Goal: Information Seeking & Learning: Check status

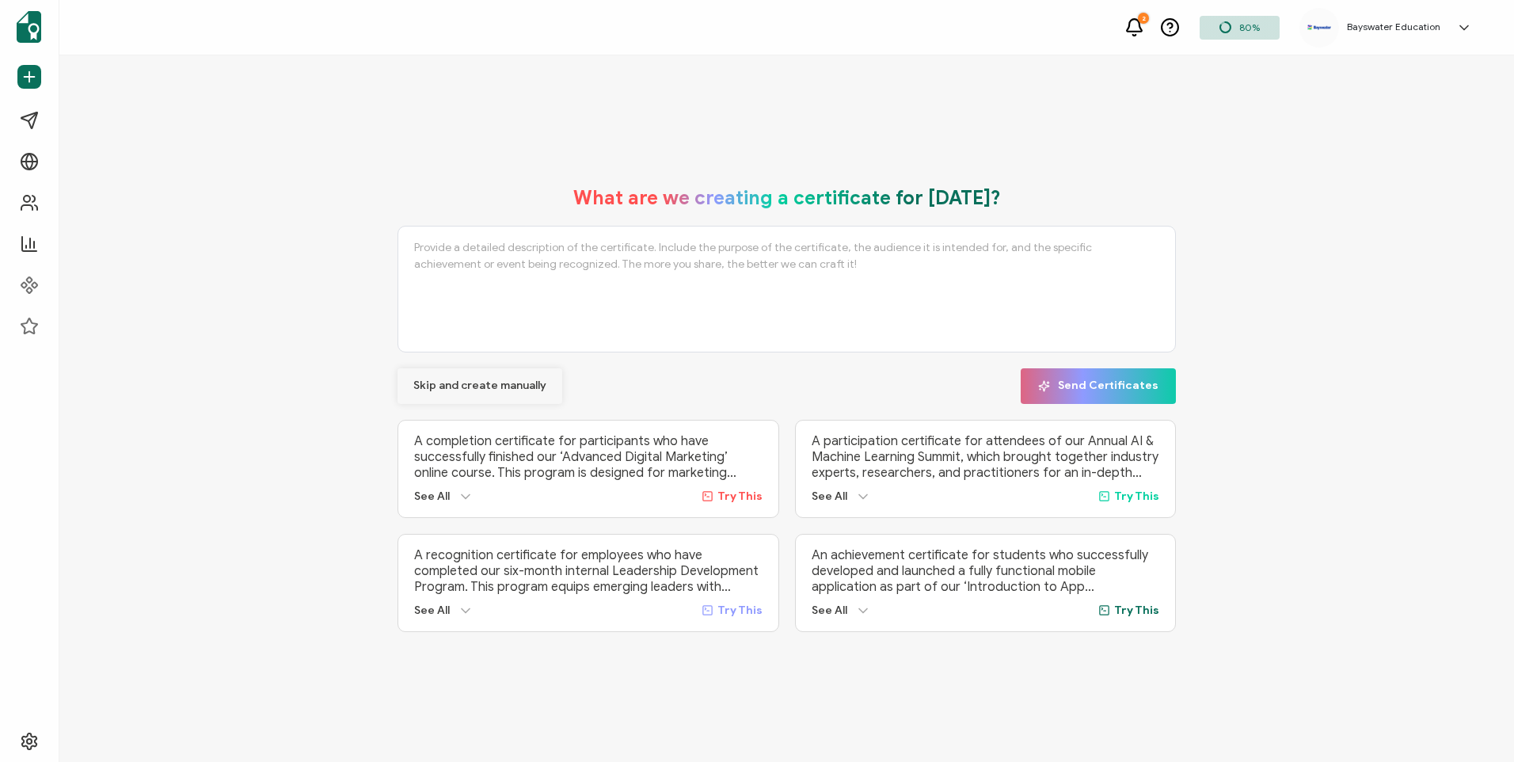
click at [508, 384] on span "Skip and create manually" at bounding box center [479, 385] width 133 height 11
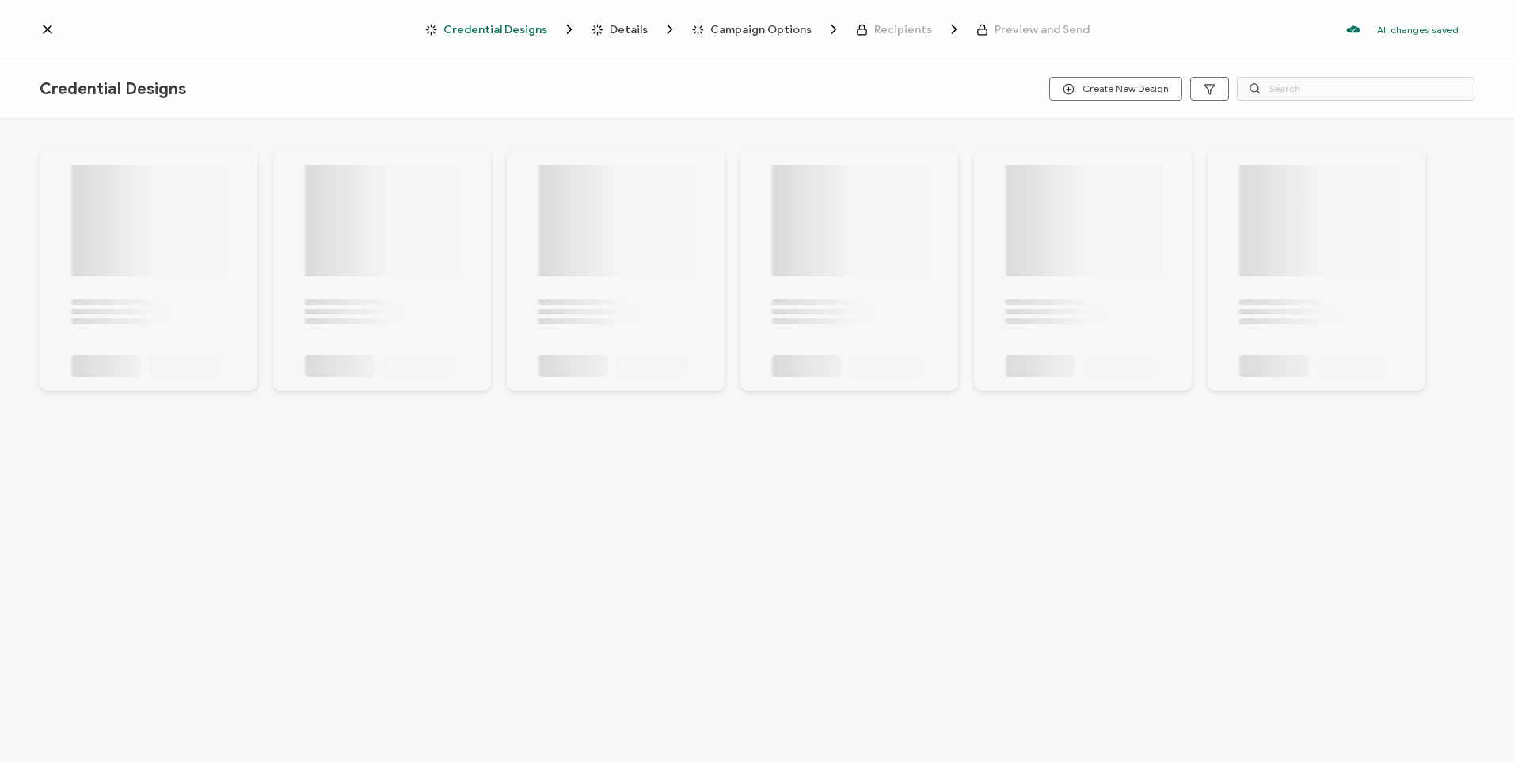
click at [47, 27] on icon at bounding box center [48, 29] width 16 height 16
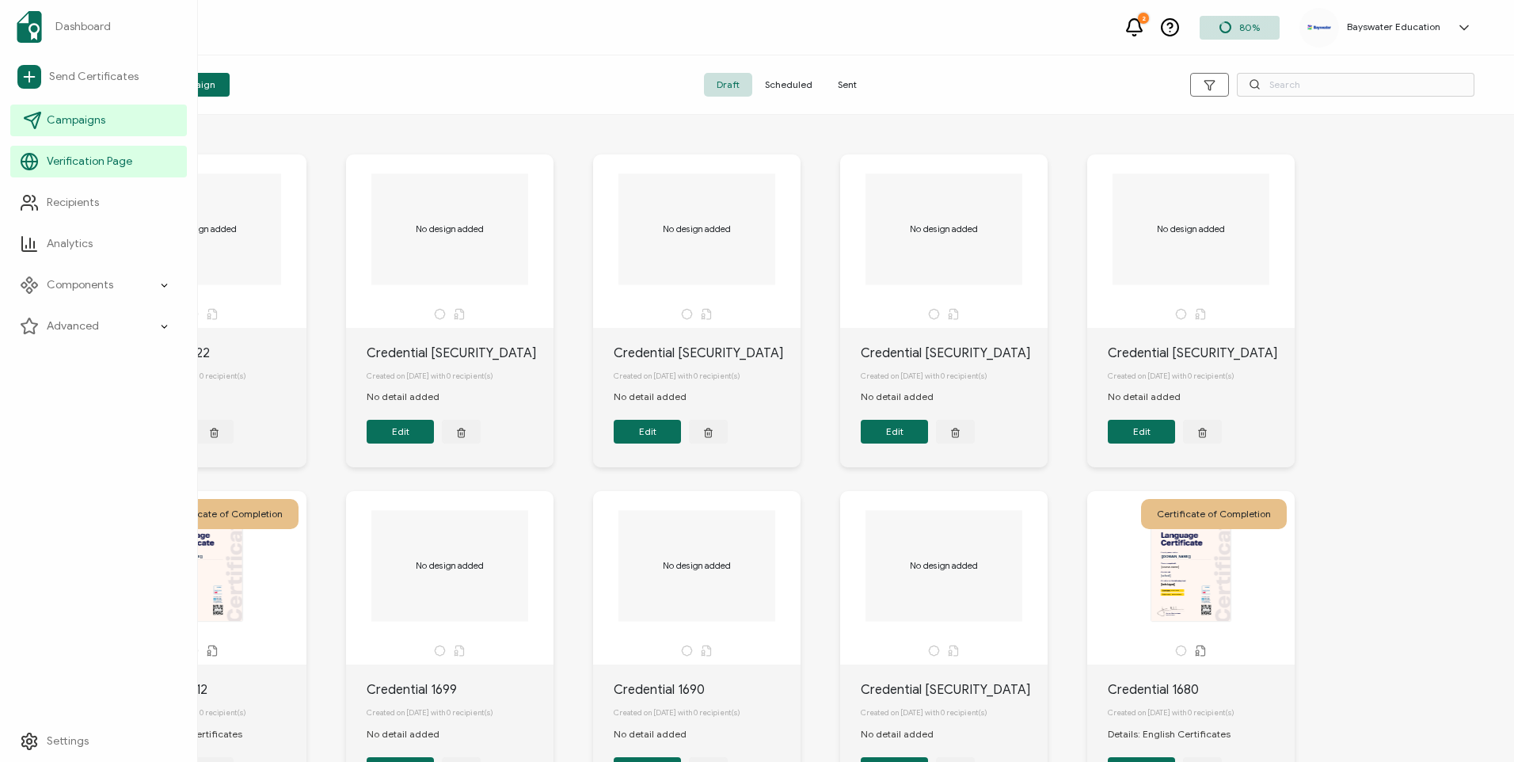
click at [90, 124] on span "Campaigns" at bounding box center [76, 120] width 59 height 16
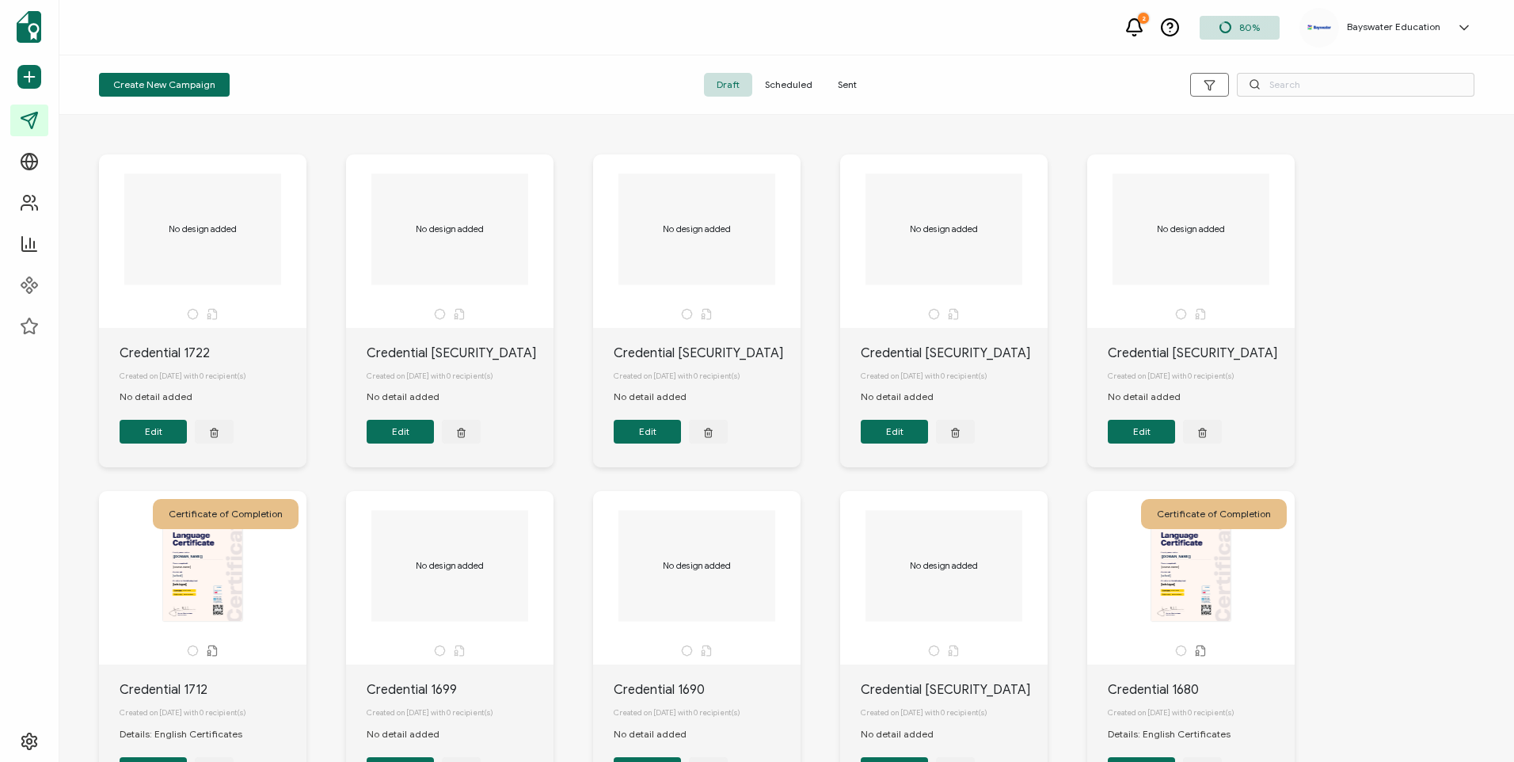
click at [392, 50] on div "2 80% Bayswater Education [PERSON_NAME] [EMAIL_ADDRESS][DOMAIN_NAME] ID: 279654…" at bounding box center [786, 27] width 1454 height 55
click at [843, 86] on span "Sent" at bounding box center [847, 85] width 44 height 24
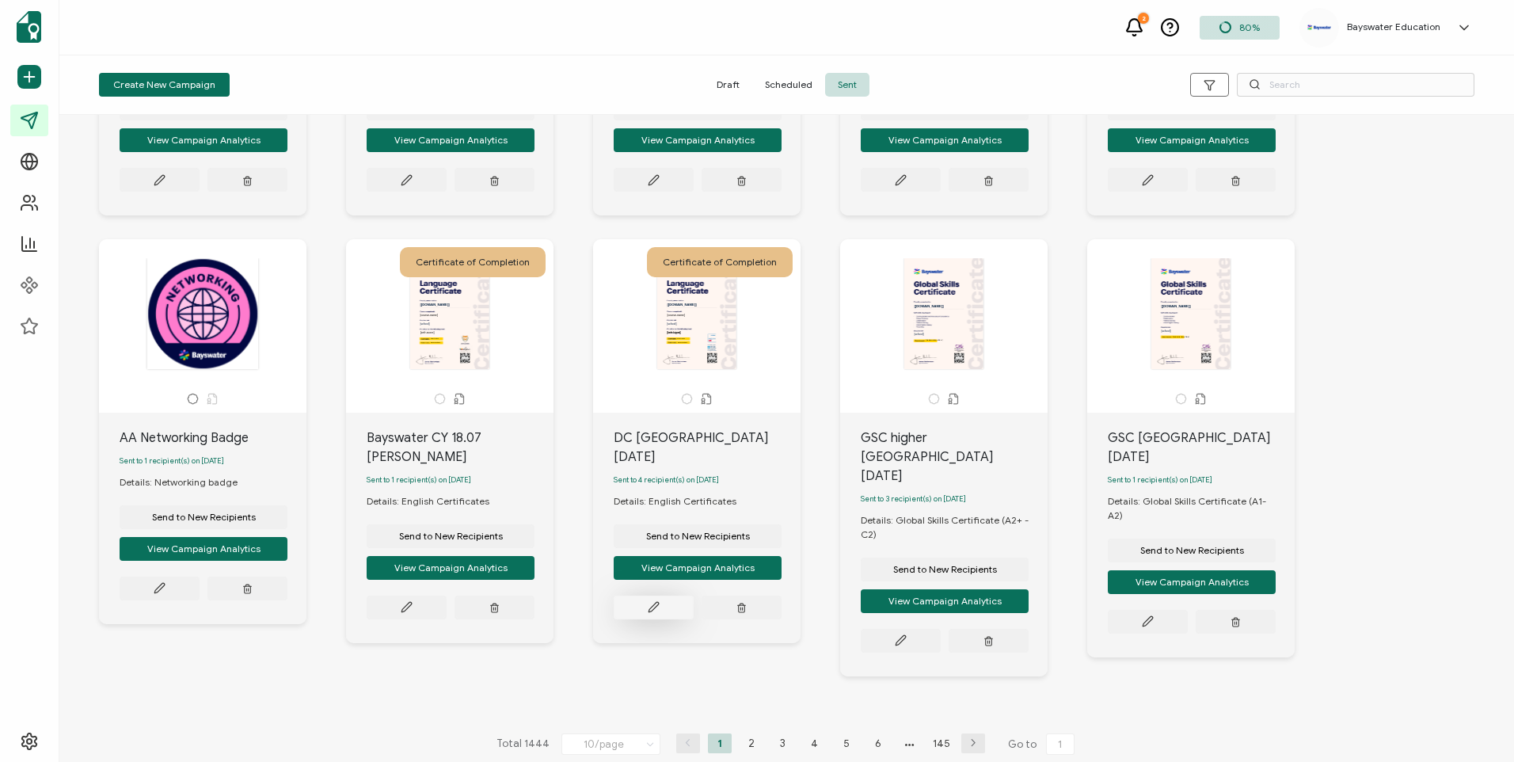
scroll to position [325, 0]
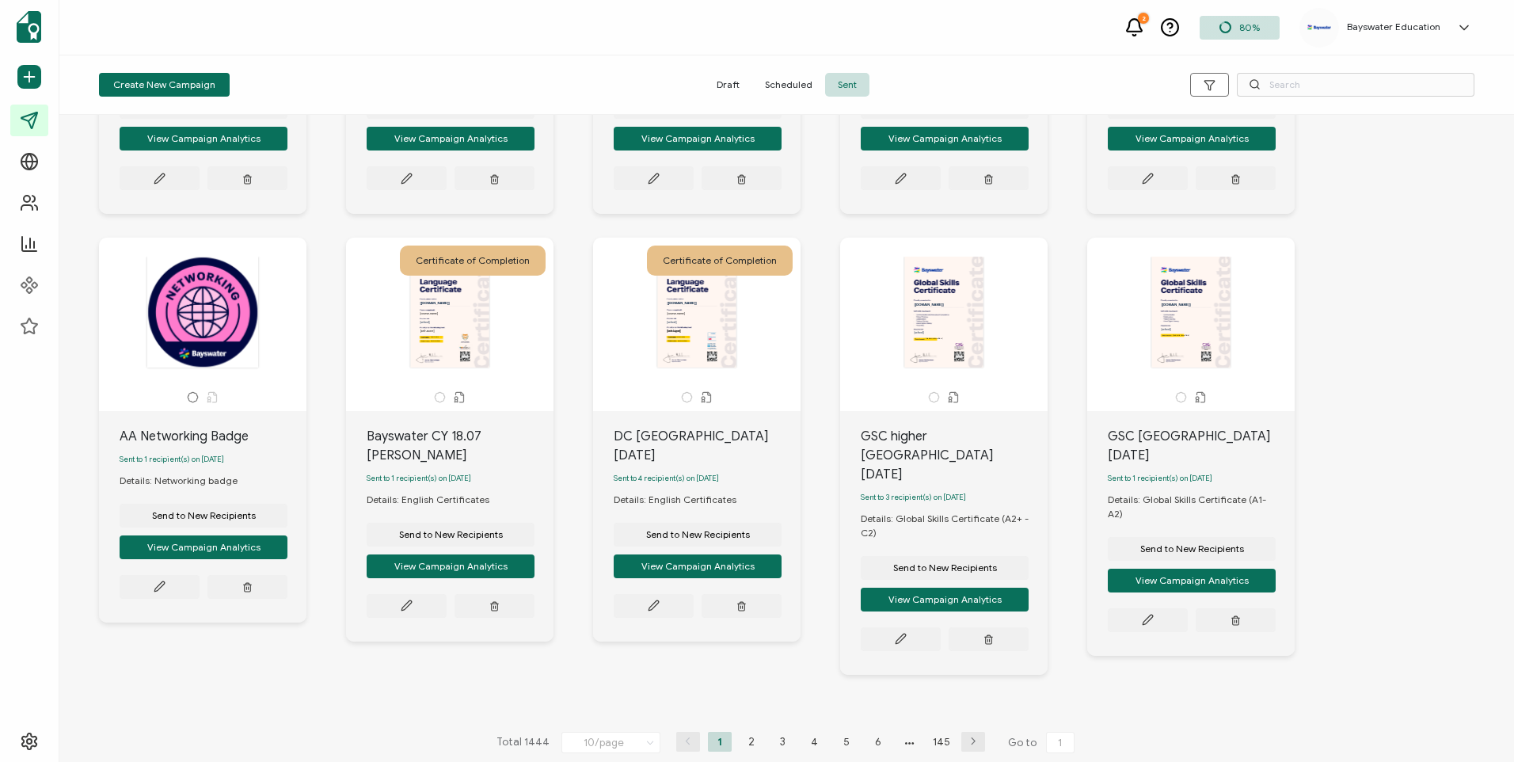
click at [739, 732] on li "2" at bounding box center [751, 742] width 24 height 20
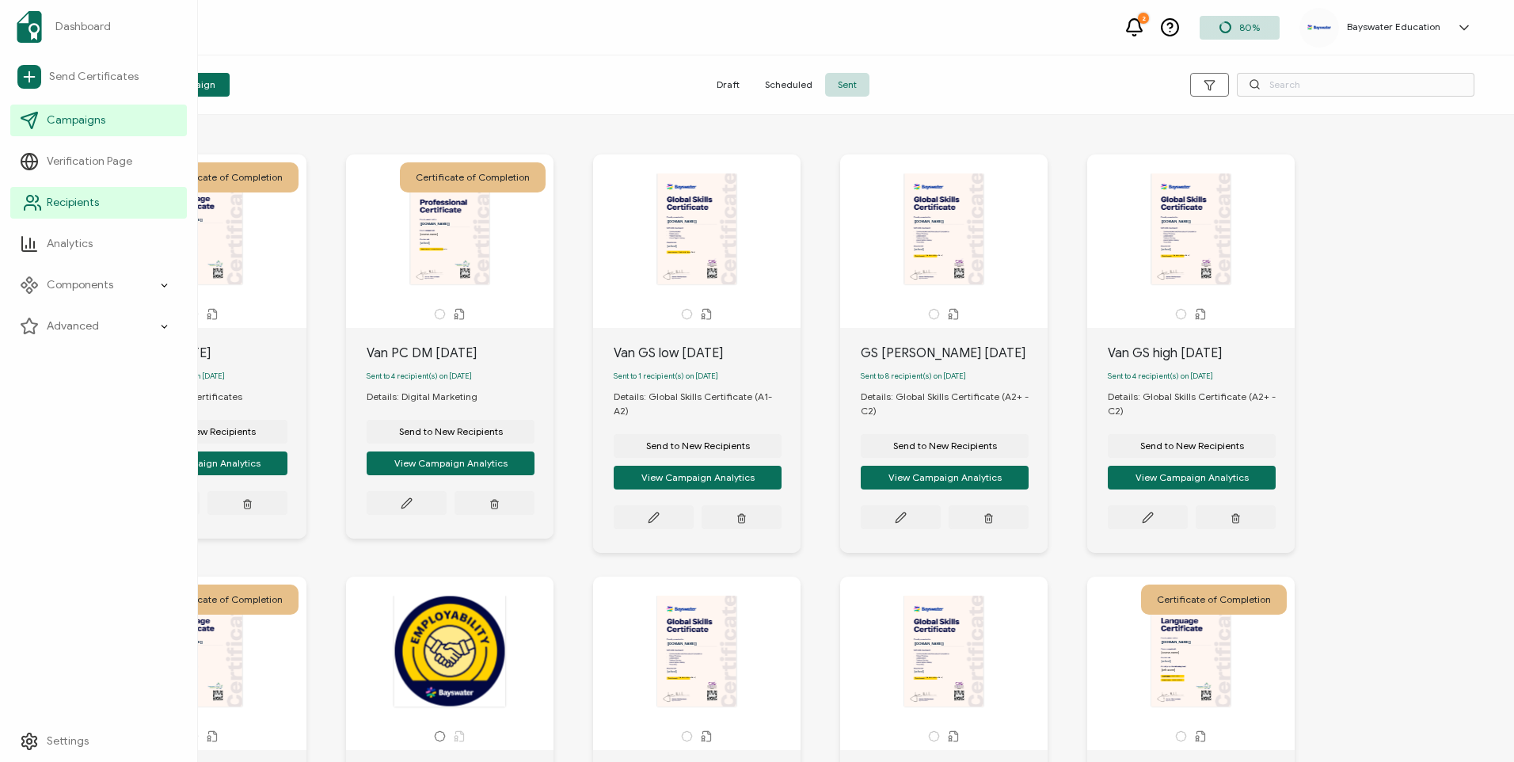
click at [15, 207] on link "Recipients" at bounding box center [98, 203] width 177 height 32
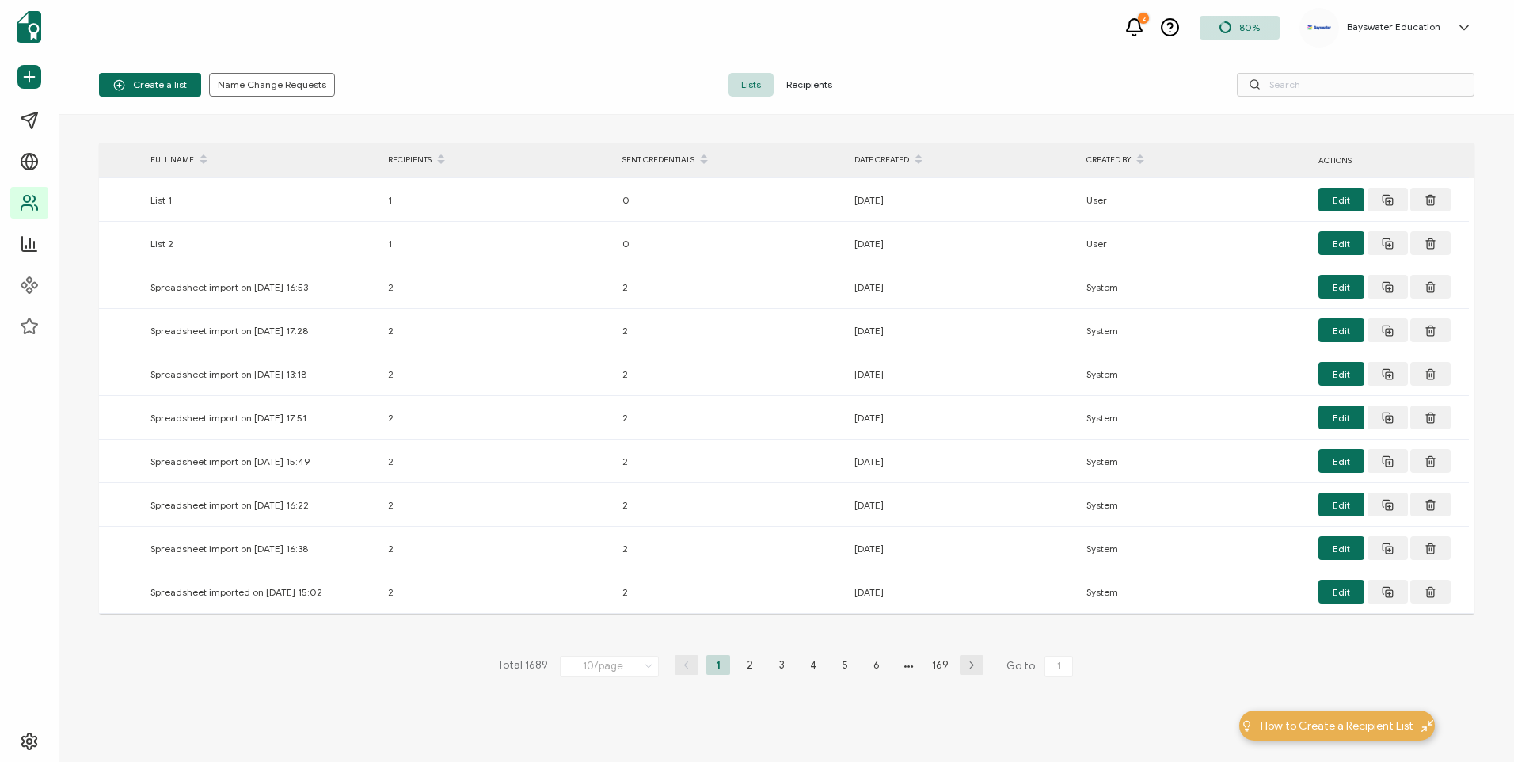
click at [794, 85] on span "Recipients" at bounding box center [808, 85] width 71 height 24
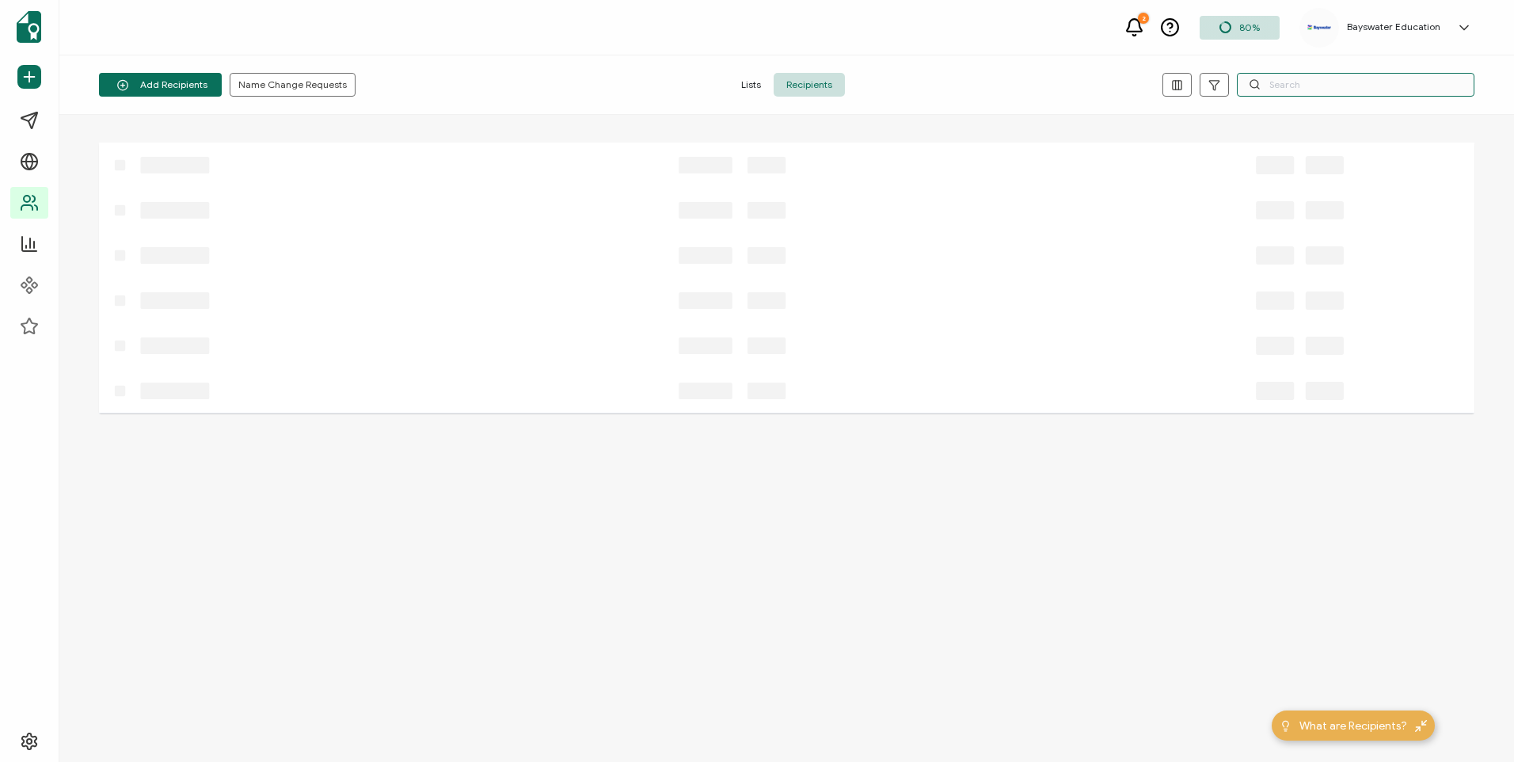
click at [1331, 86] on input "text" at bounding box center [1356, 85] width 238 height 24
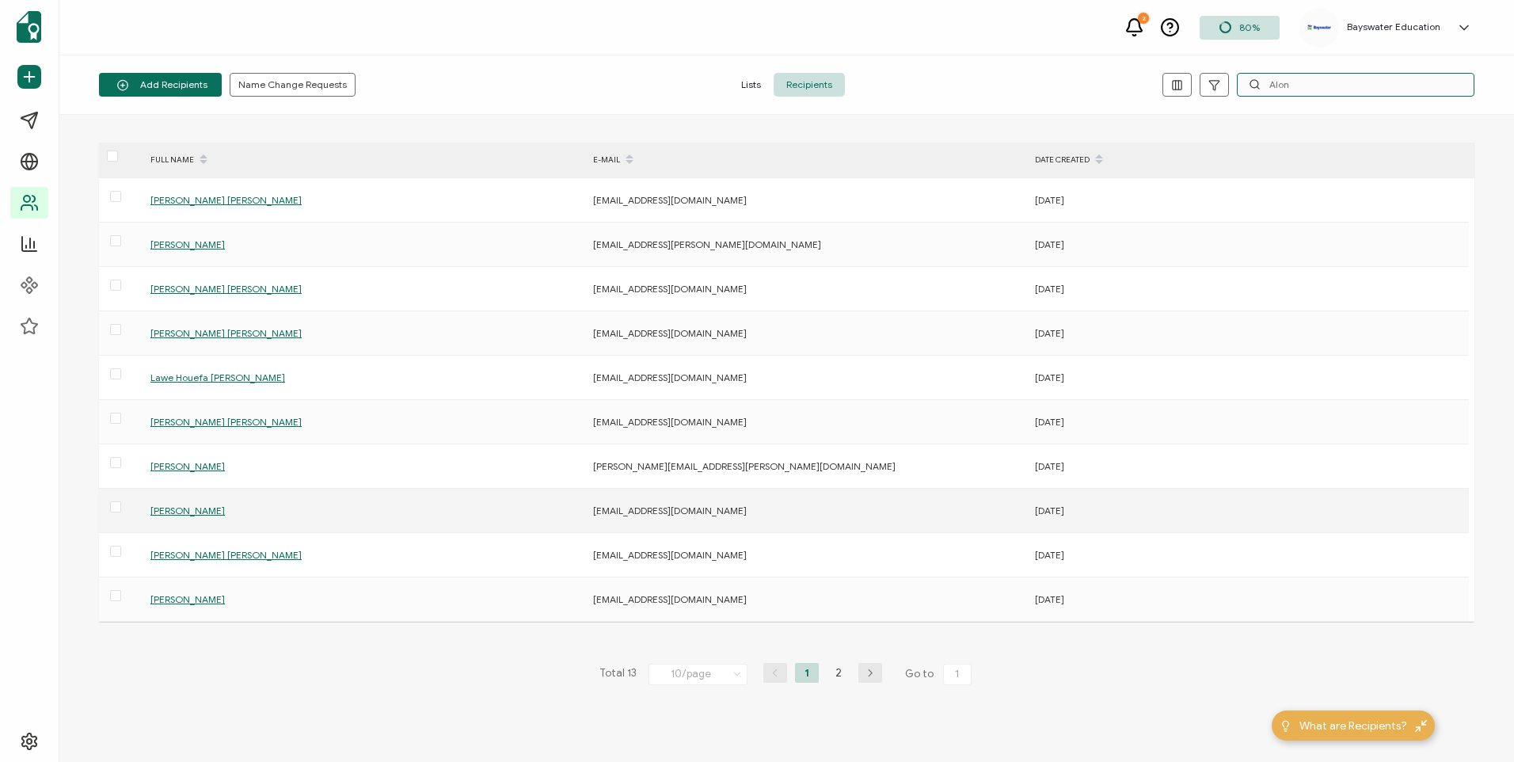
type input "Alon"
click at [225, 515] on span "[PERSON_NAME]" at bounding box center [187, 510] width 74 height 12
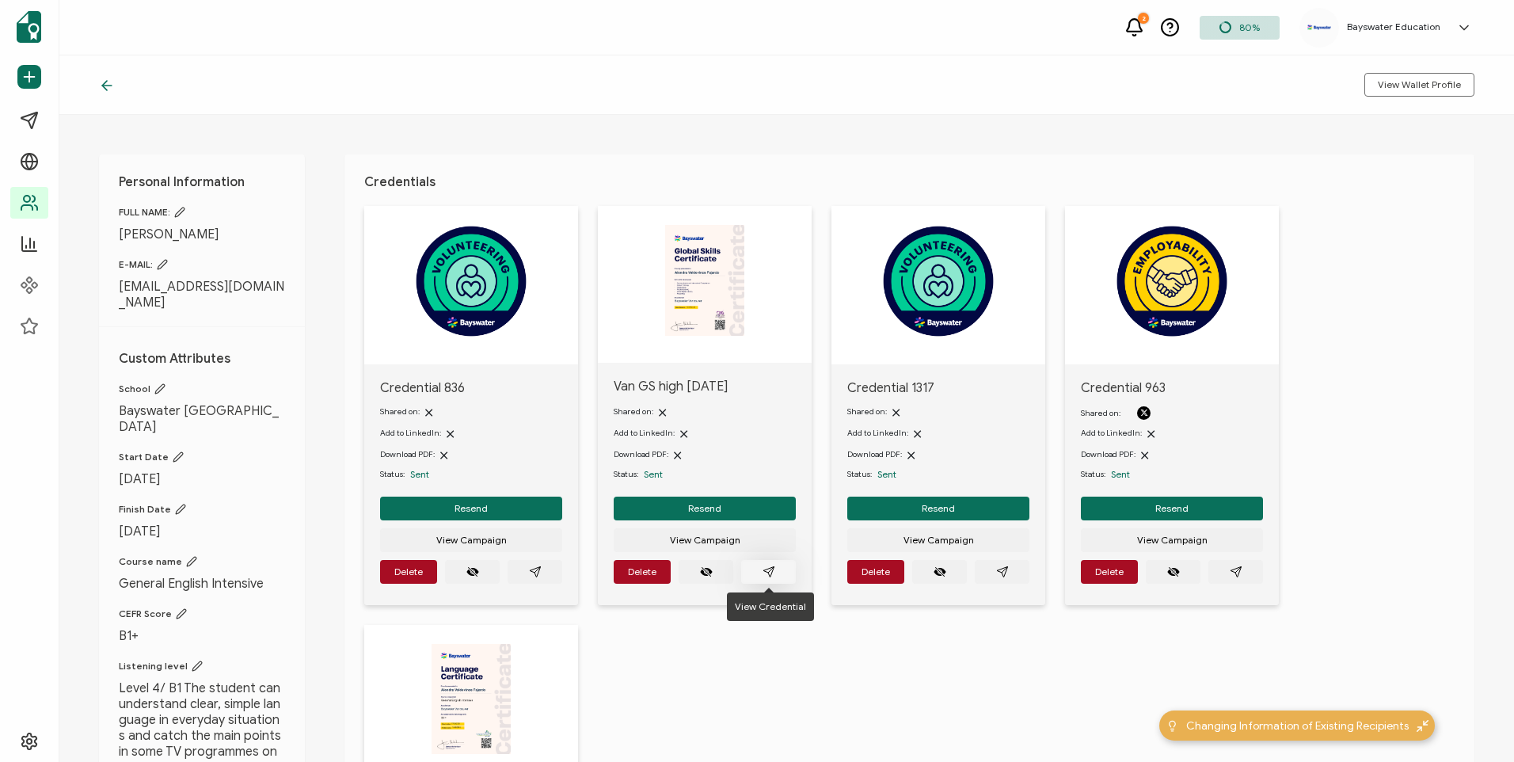
click at [777, 569] on button "button" at bounding box center [768, 572] width 55 height 24
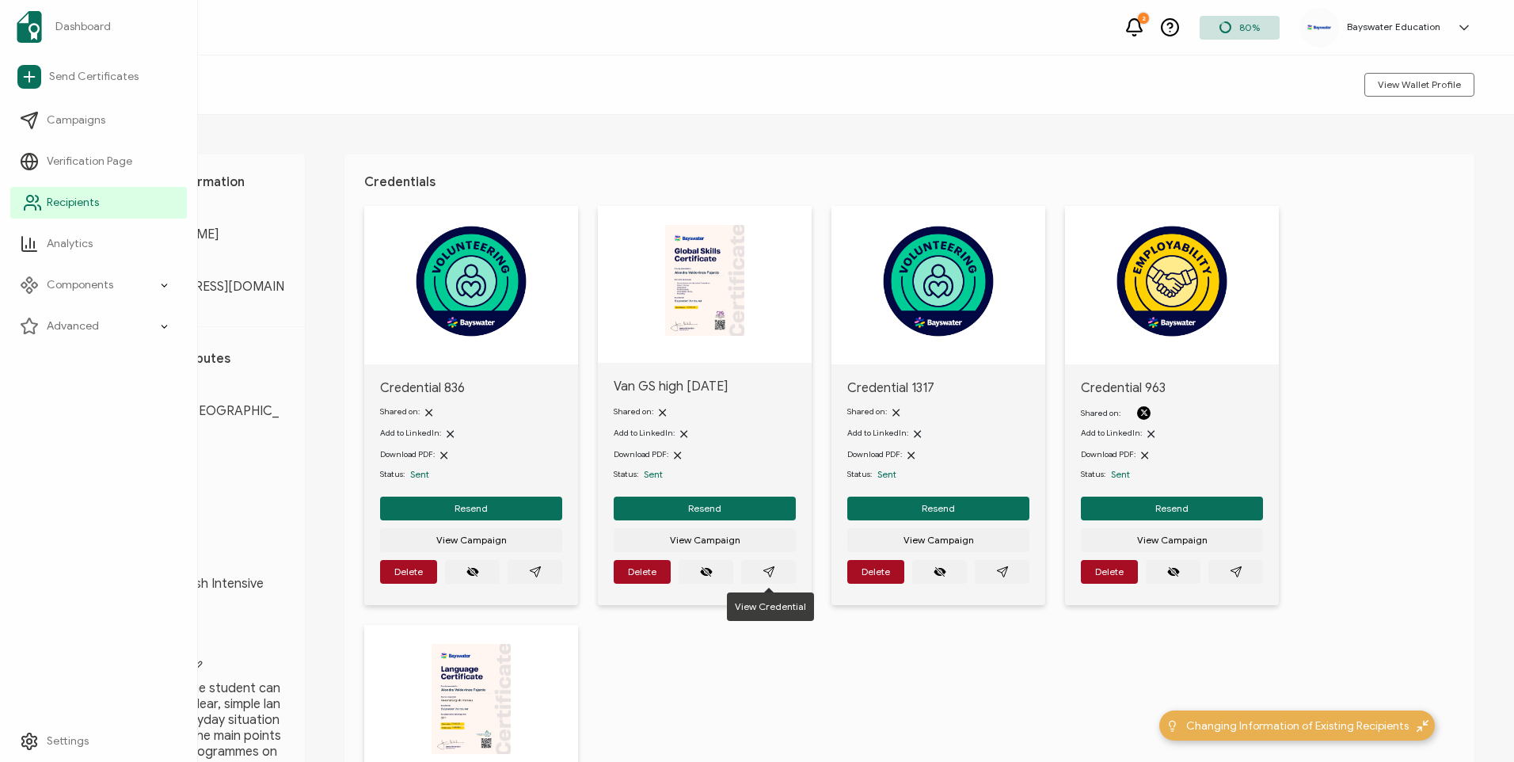
click at [39, 201] on icon at bounding box center [32, 202] width 19 height 19
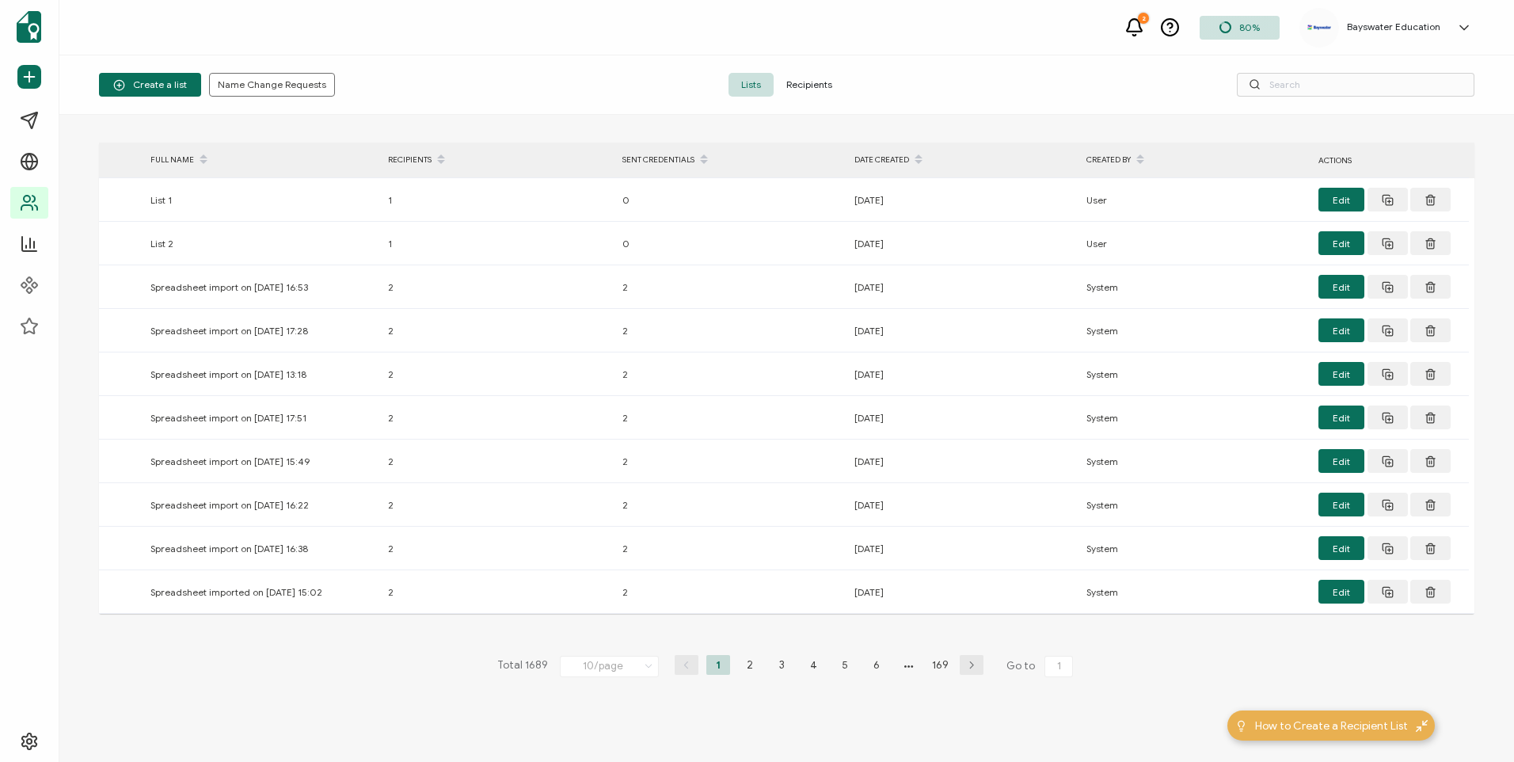
click at [830, 88] on span "Recipients" at bounding box center [808, 85] width 71 height 24
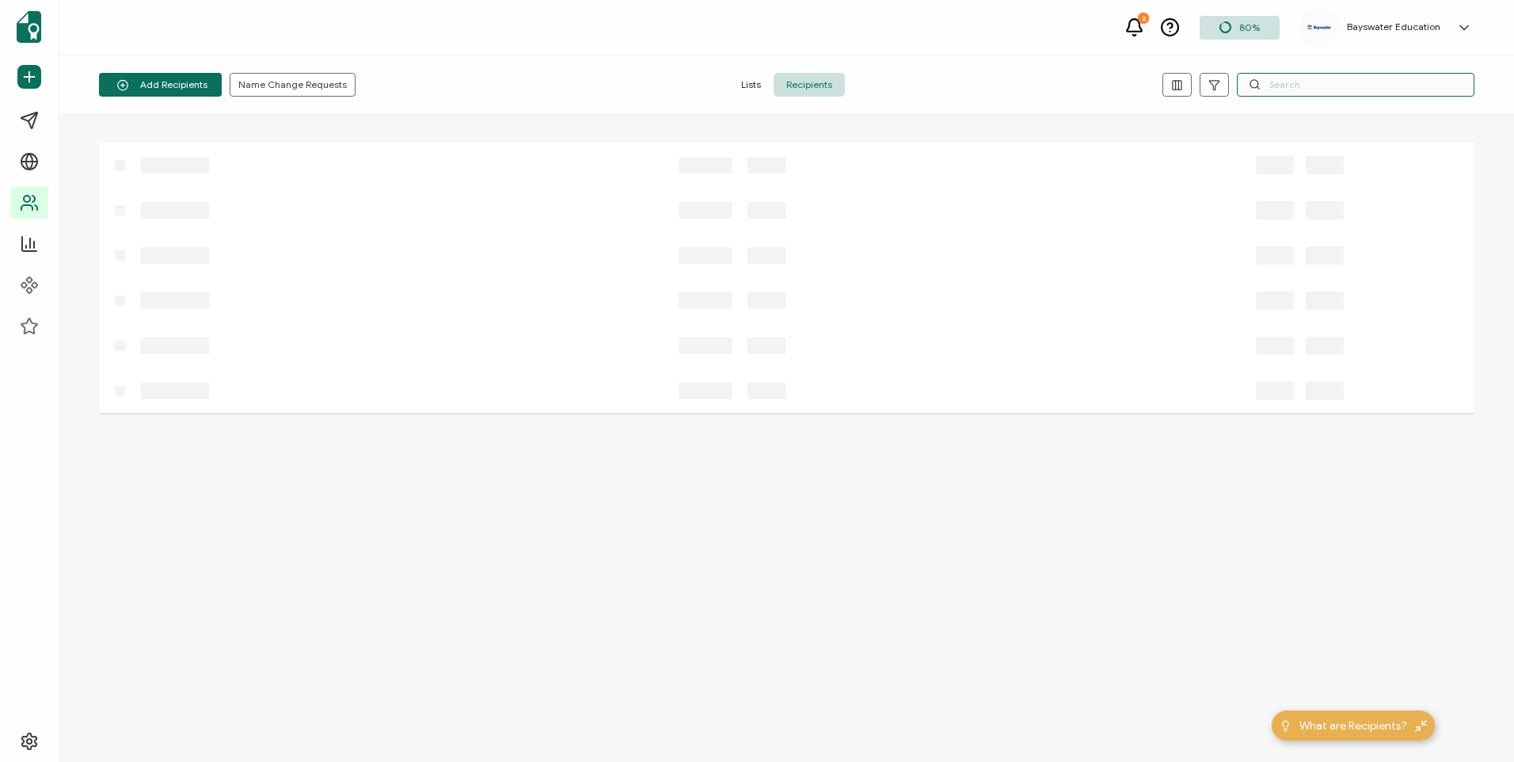
click at [1342, 89] on input "text" at bounding box center [1356, 85] width 238 height 24
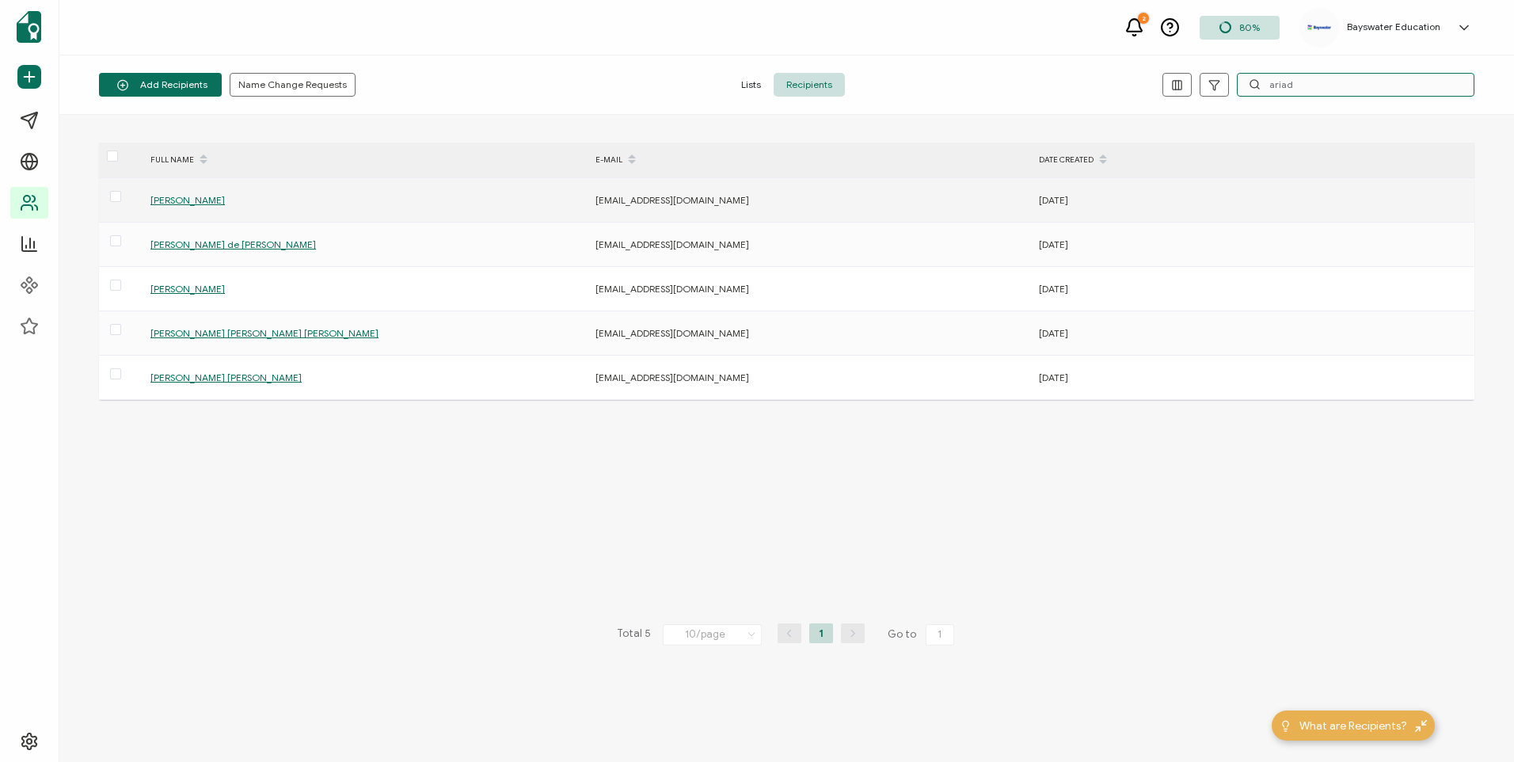
type input "ariad"
click at [225, 205] on span "[PERSON_NAME]" at bounding box center [187, 200] width 74 height 12
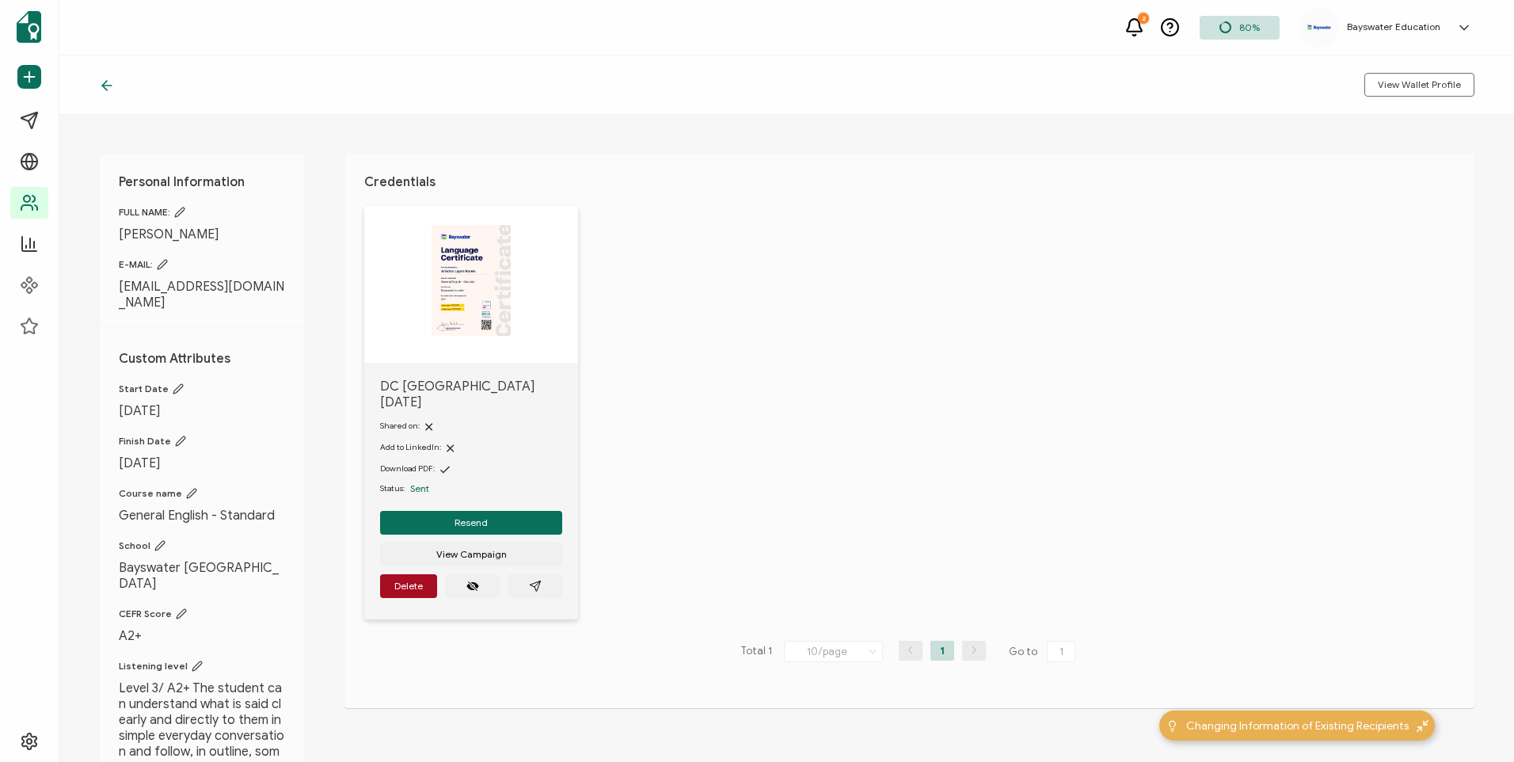
click at [111, 89] on icon at bounding box center [107, 86] width 16 height 16
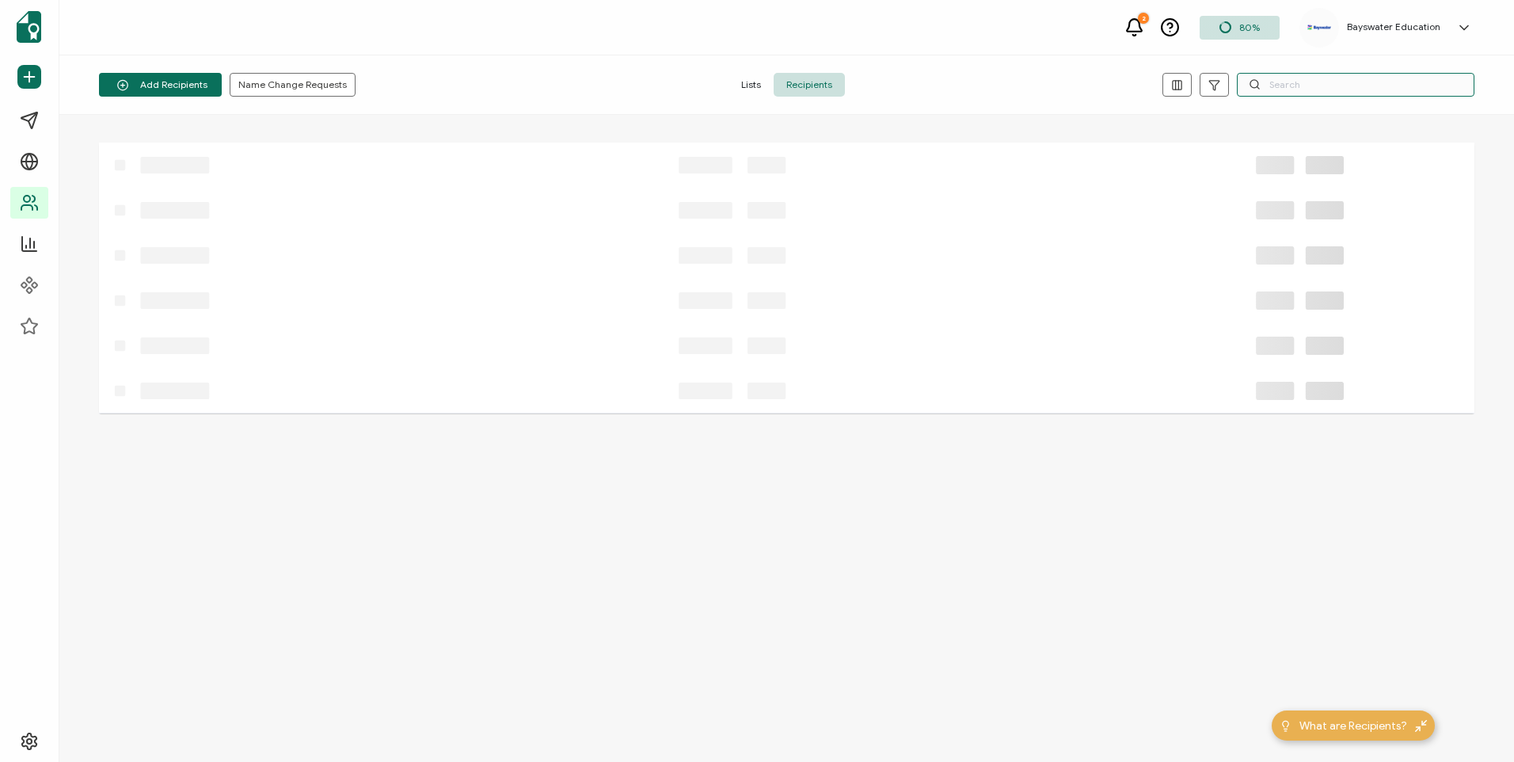
click at [1286, 89] on input "text" at bounding box center [1356, 85] width 238 height 24
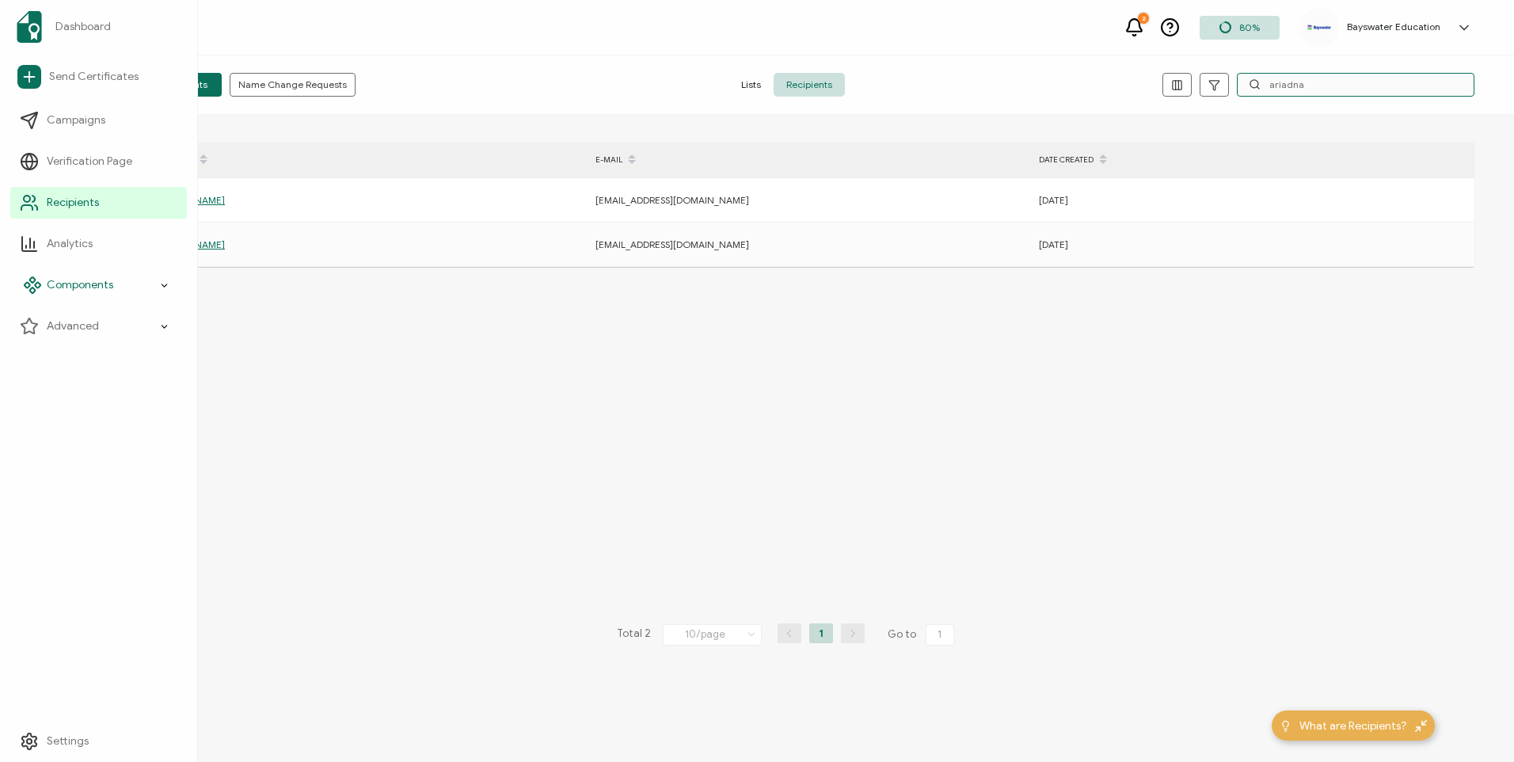
type input "ariadna"
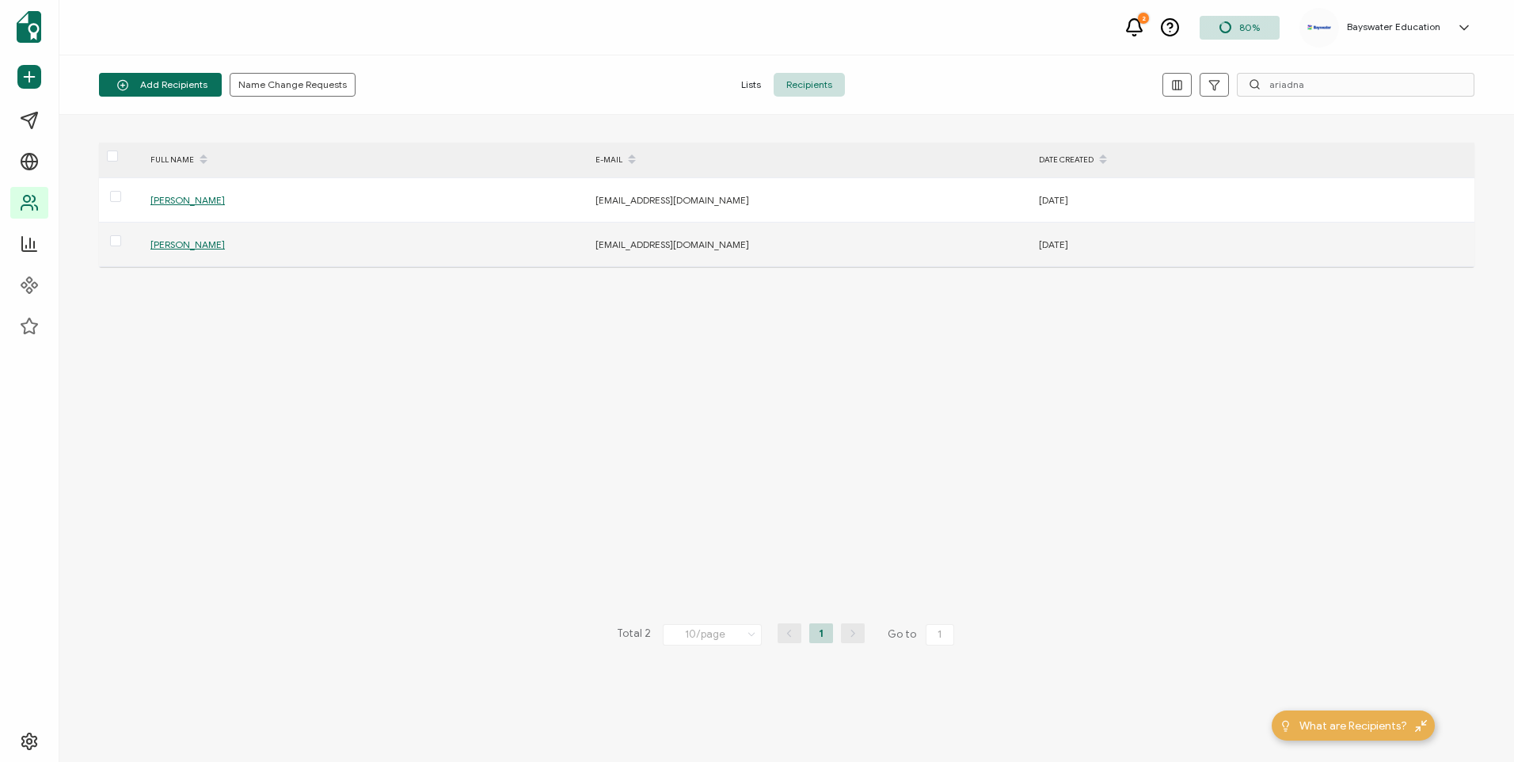
click at [225, 243] on span "[PERSON_NAME]" at bounding box center [187, 244] width 74 height 12
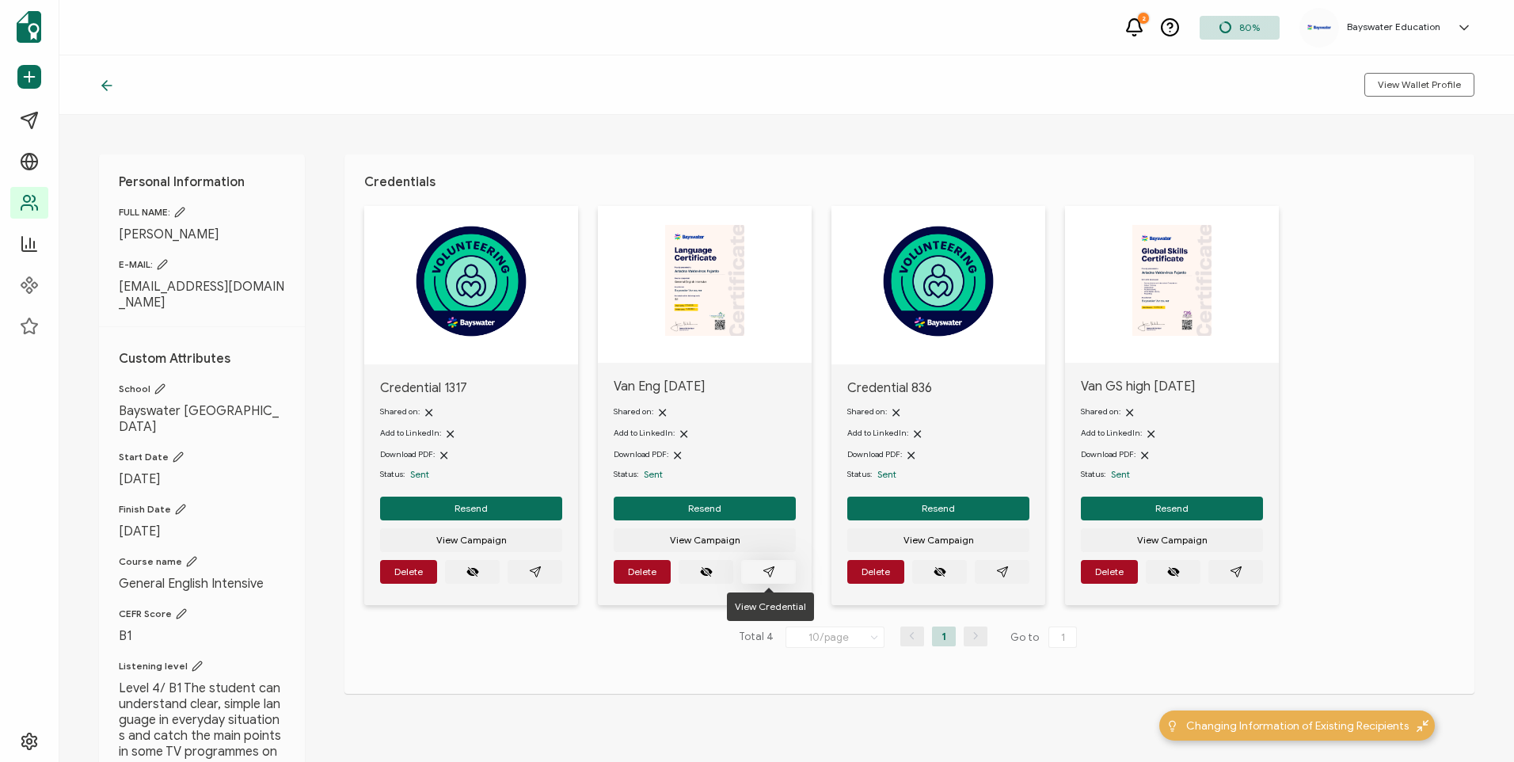
click at [755, 571] on button "button" at bounding box center [768, 572] width 55 height 24
click at [109, 92] on icon at bounding box center [107, 86] width 16 height 16
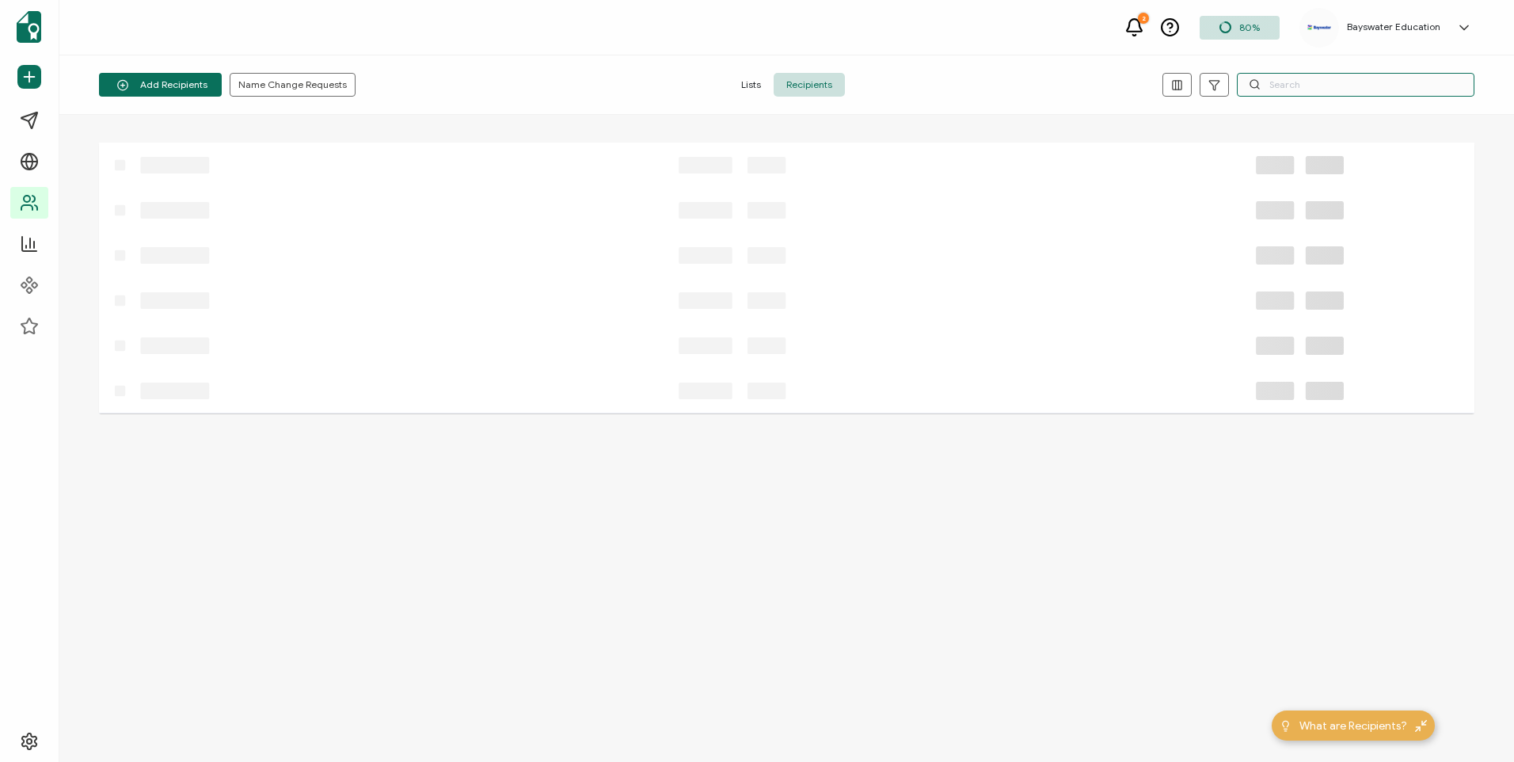
click at [1398, 89] on input "text" at bounding box center [1356, 85] width 238 height 24
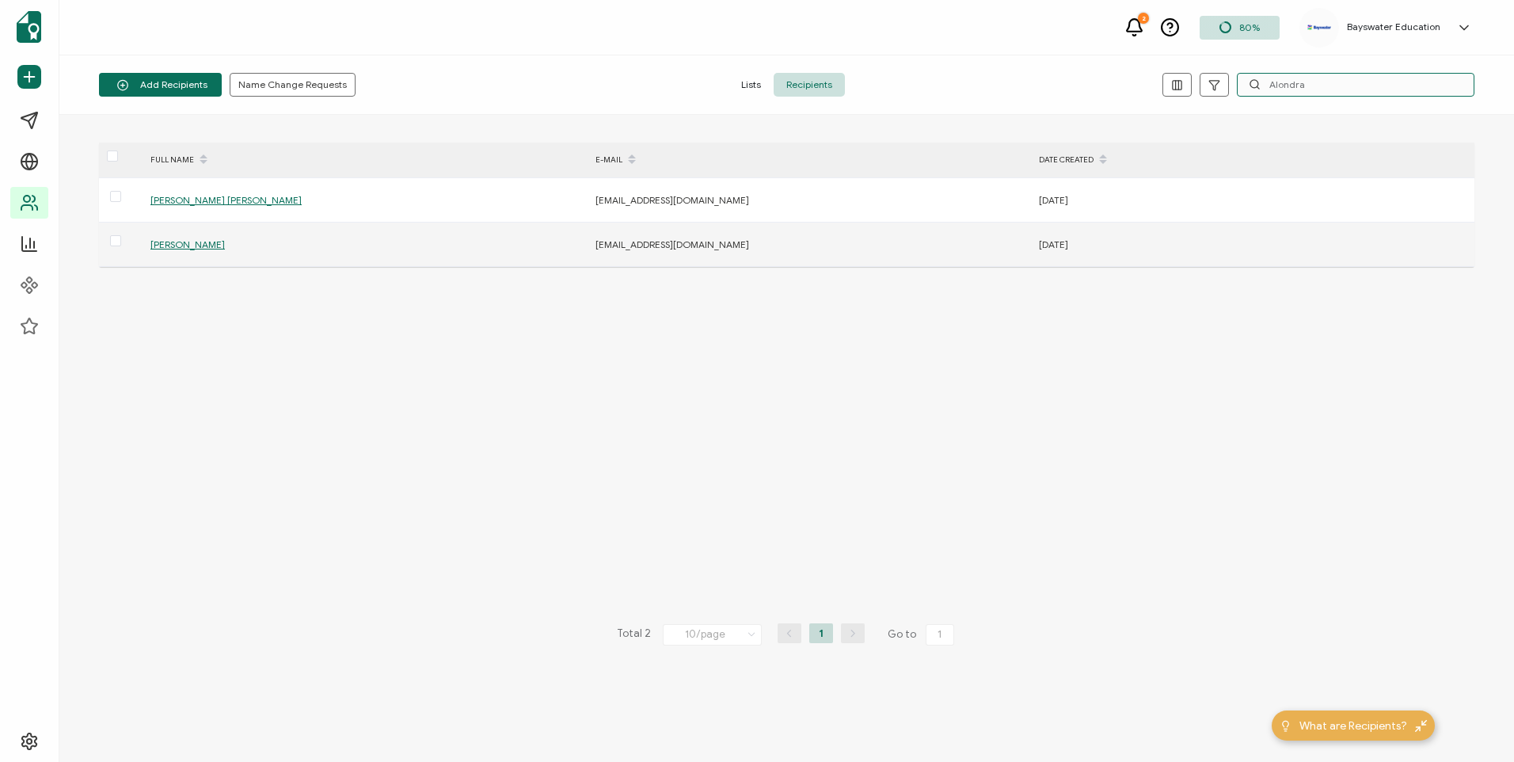
type input "Alondra"
click at [225, 244] on span "[PERSON_NAME]" at bounding box center [187, 244] width 74 height 12
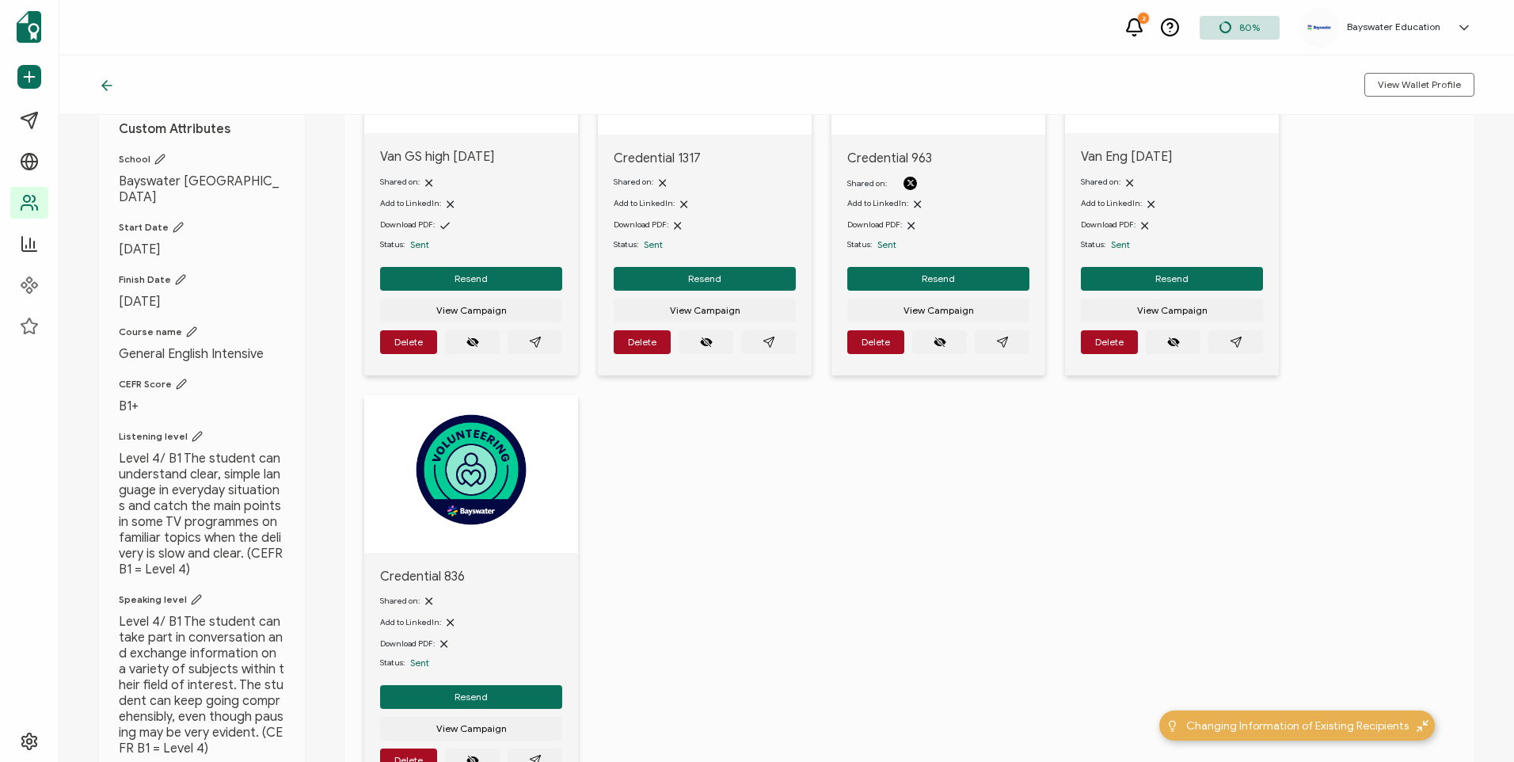
scroll to position [238, 0]
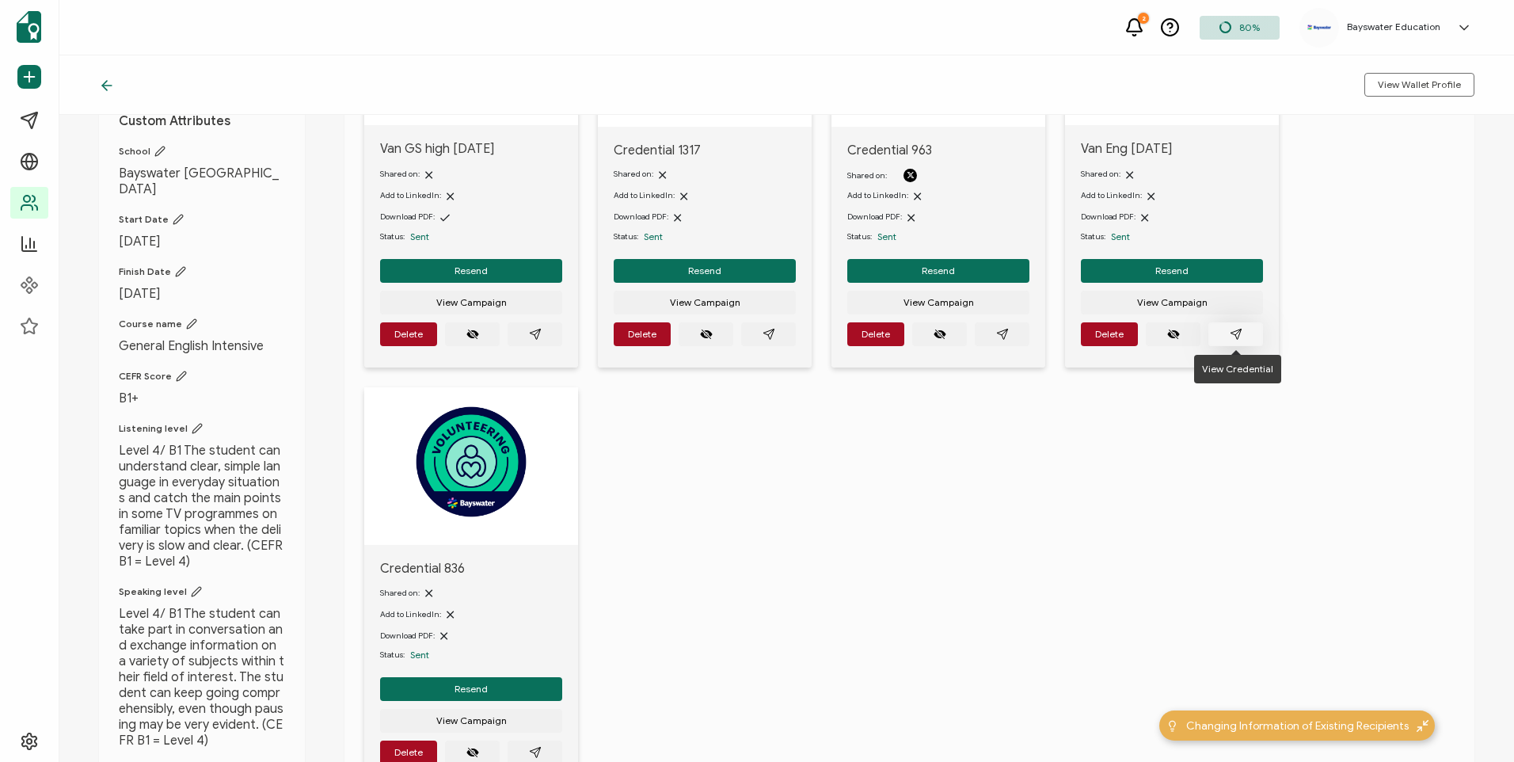
click at [1223, 335] on button "button" at bounding box center [1235, 334] width 55 height 24
